Goal: Task Accomplishment & Management: Use online tool/utility

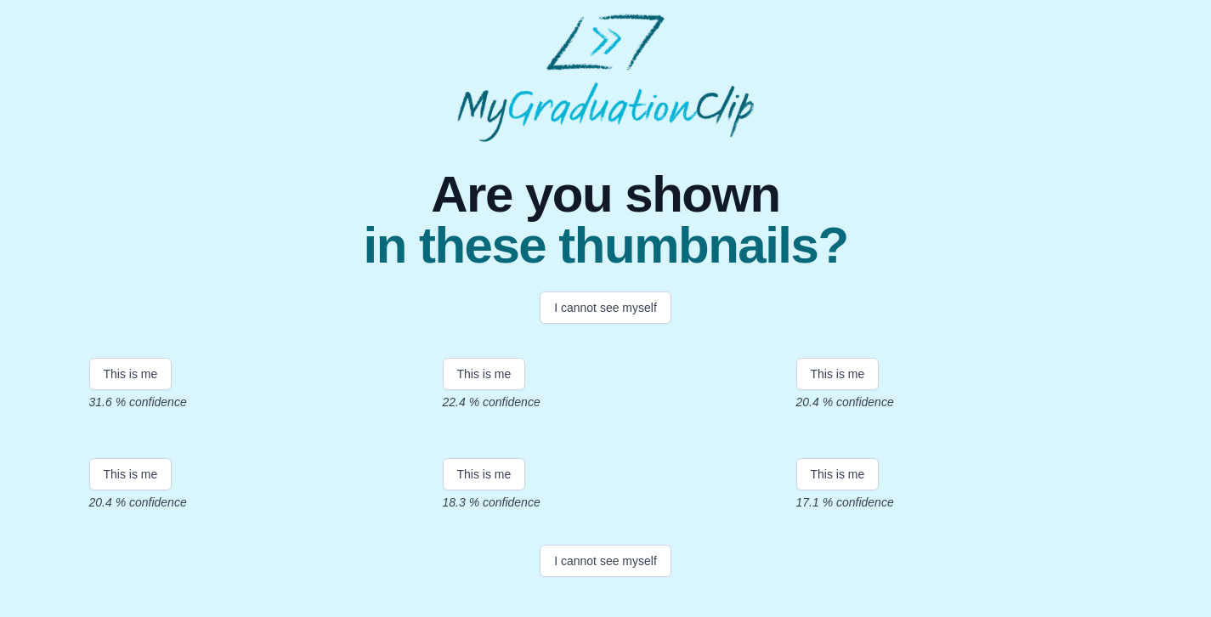
scroll to position [348, 0]
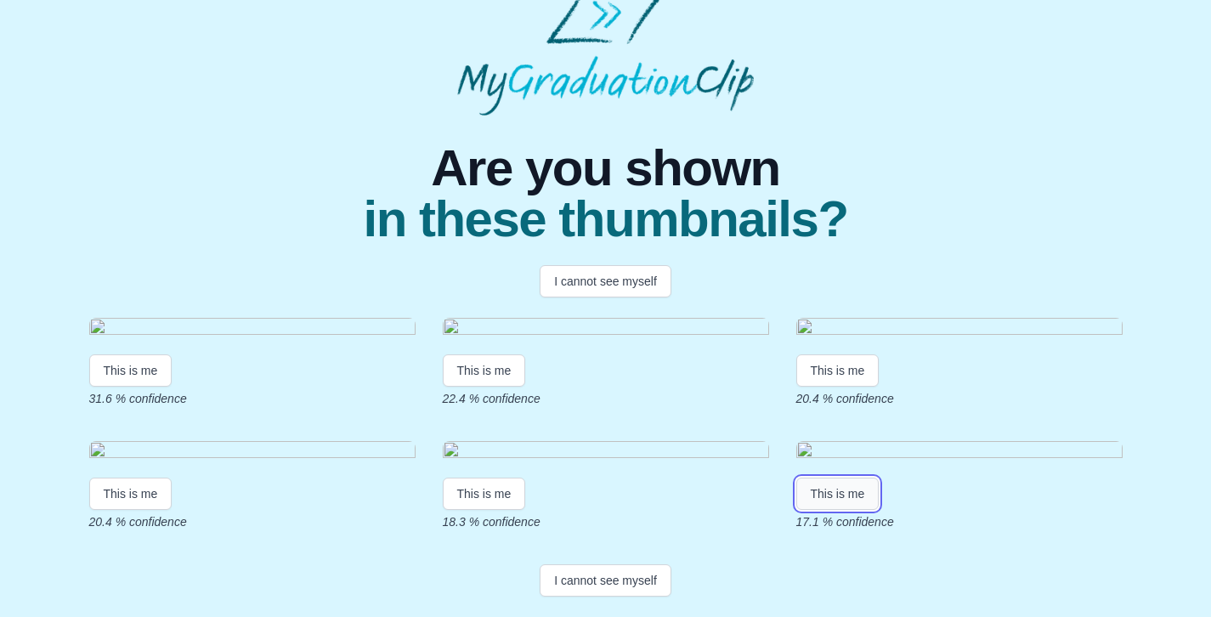
click at [843, 501] on button "This is me" at bounding box center [837, 494] width 83 height 32
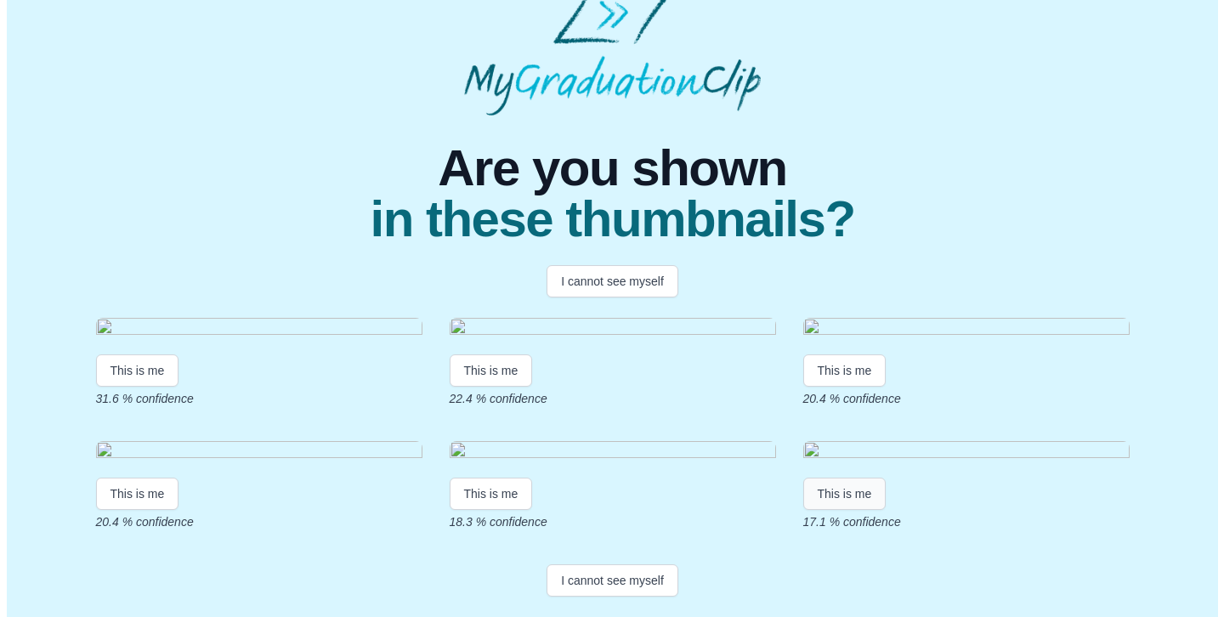
scroll to position [0, 0]
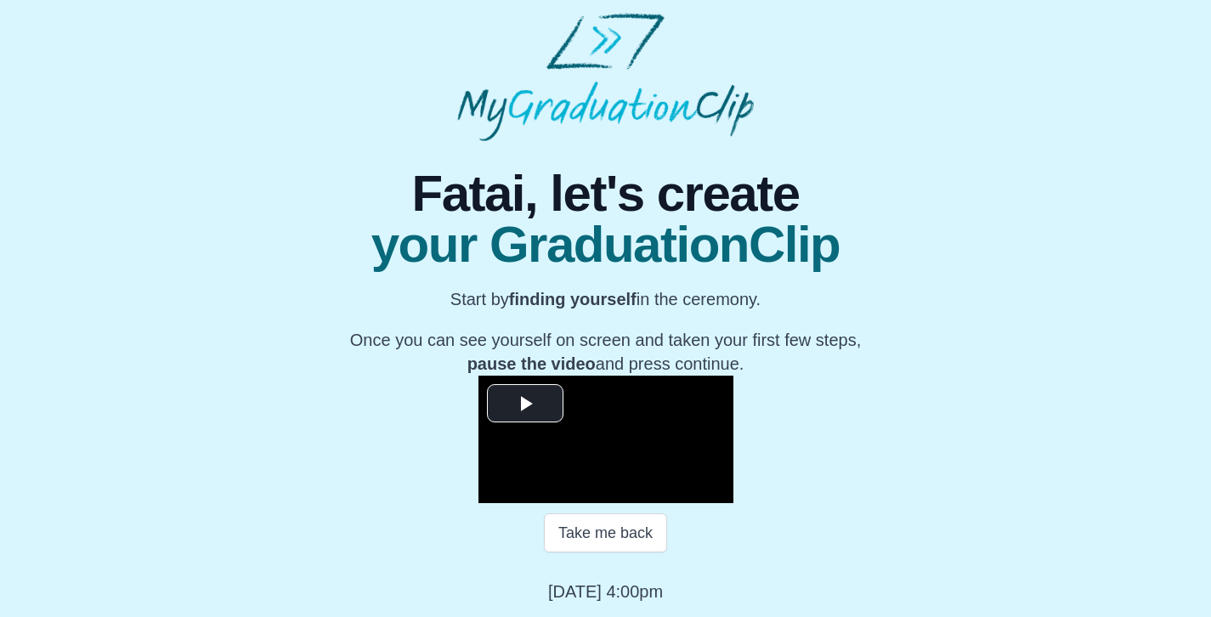
scroll to position [215, 0]
click at [525, 404] on span "Video Player" at bounding box center [525, 404] width 0 height 0
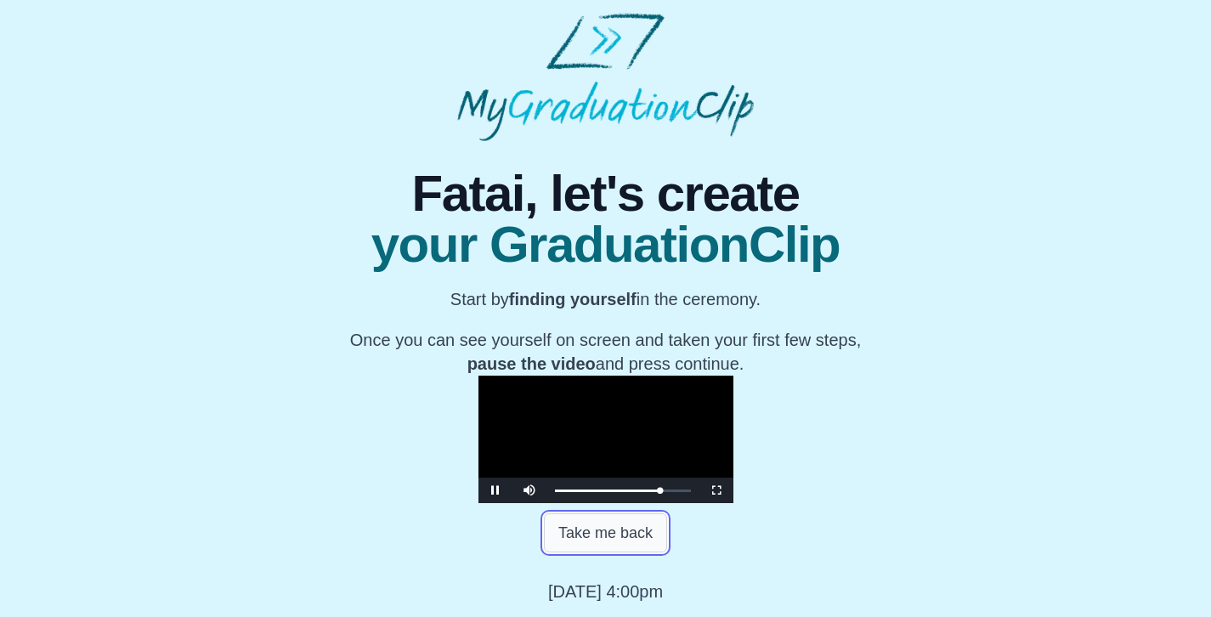
click at [613, 525] on button "Take me back" at bounding box center [605, 532] width 123 height 39
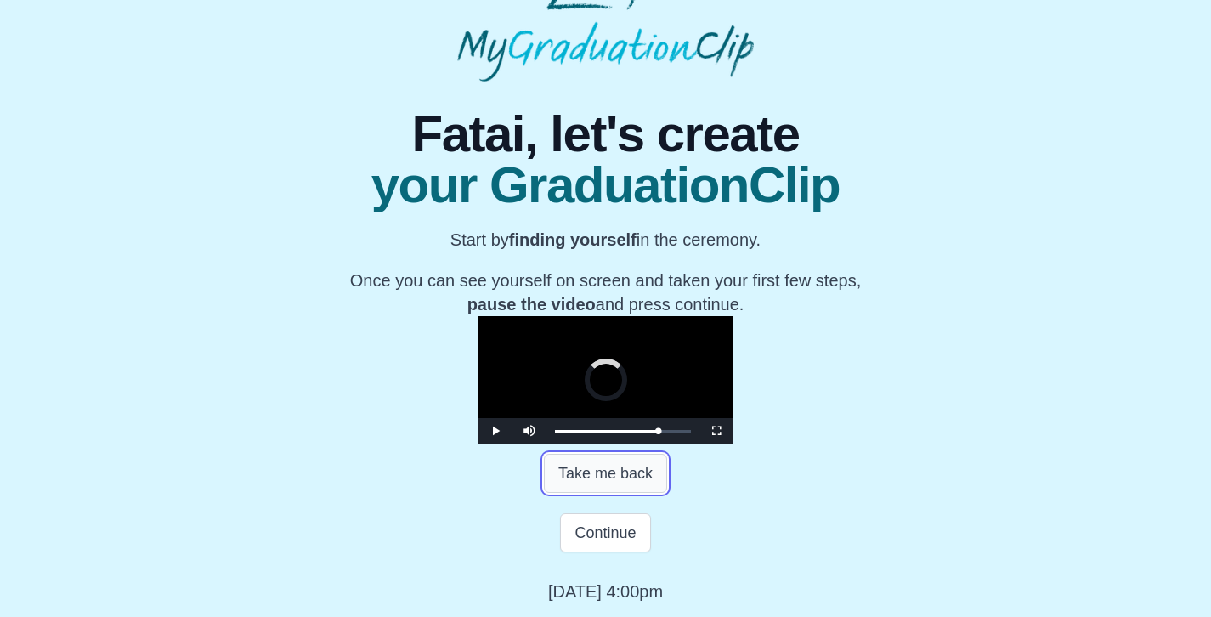
click at [613, 493] on button "Take me back" at bounding box center [605, 473] width 123 height 39
drag, startPoint x: 613, startPoint y: 525, endPoint x: 613, endPoint y: 535, distance: 10.2
click at [613, 493] on button "Take me back" at bounding box center [605, 473] width 123 height 39
